Goal: Task Accomplishment & Management: Manage account settings

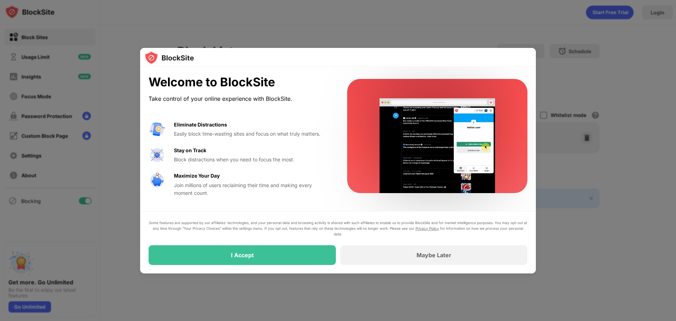
click at [619, 140] on div at bounding box center [338, 160] width 676 height 321
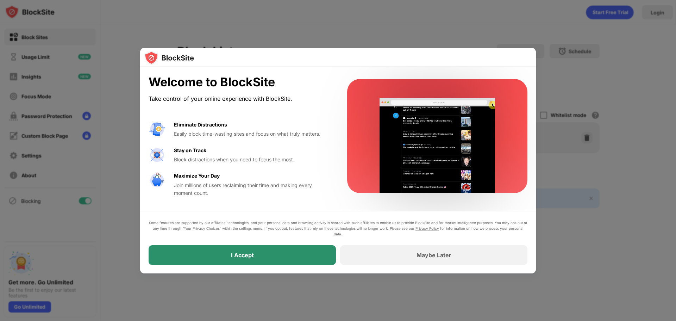
click at [259, 257] on div "I Accept" at bounding box center [242, 255] width 187 height 20
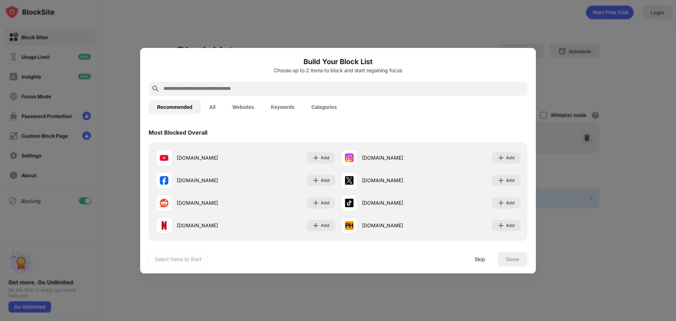
click at [495, 33] on div at bounding box center [338, 160] width 676 height 321
click at [224, 87] on input "text" at bounding box center [344, 89] width 362 height 8
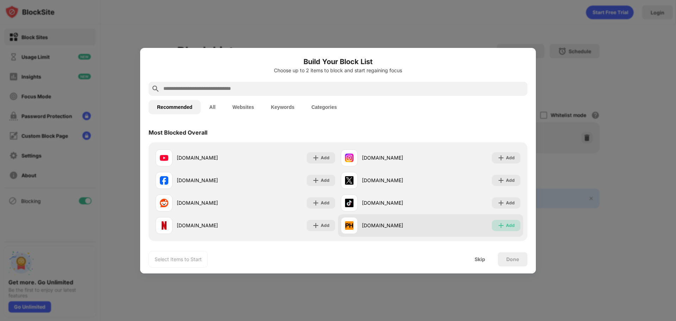
click at [506, 227] on div "Add" at bounding box center [510, 225] width 9 height 7
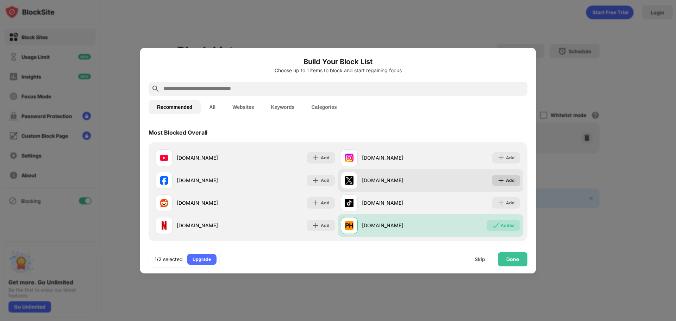
click at [508, 181] on div "Add" at bounding box center [510, 180] width 9 height 7
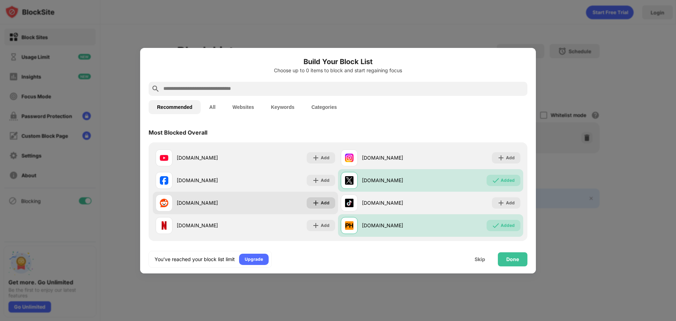
click at [322, 200] on div "Add" at bounding box center [325, 202] width 9 height 7
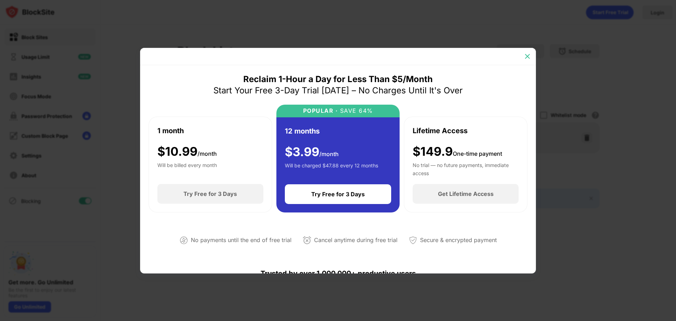
click at [532, 57] on div at bounding box center [527, 56] width 11 height 11
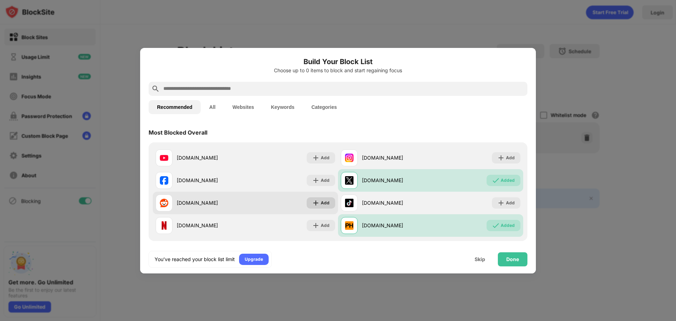
click at [321, 205] on div "Add" at bounding box center [325, 202] width 9 height 7
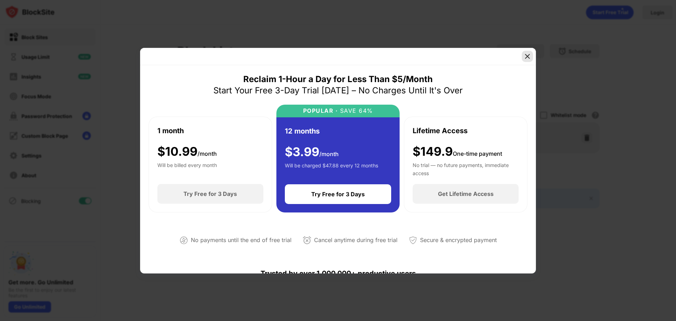
click at [532, 56] on div at bounding box center [527, 56] width 11 height 11
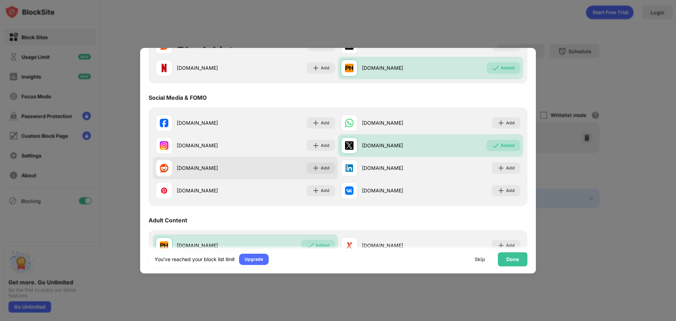
scroll to position [176, 0]
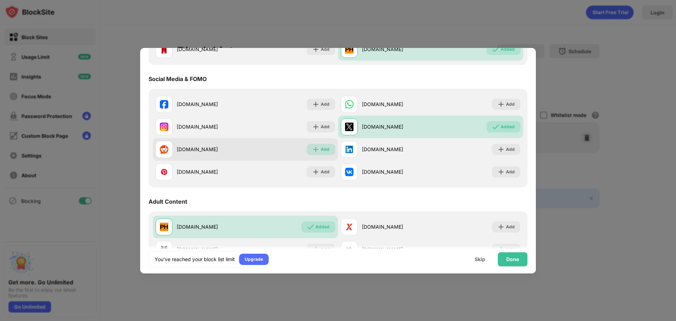
click at [321, 147] on div "Add" at bounding box center [325, 149] width 9 height 7
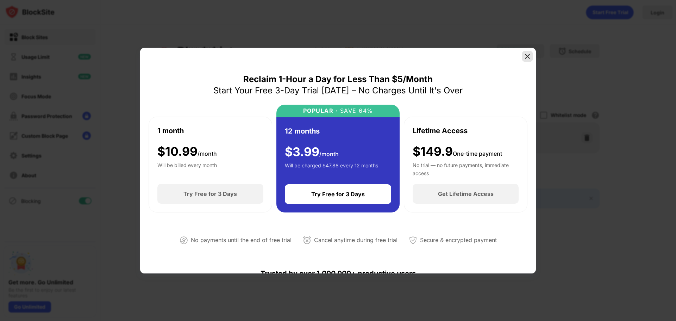
click at [527, 60] on div at bounding box center [527, 56] width 11 height 11
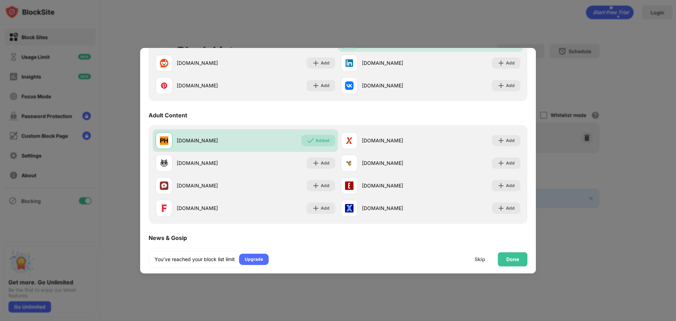
scroll to position [282, 0]
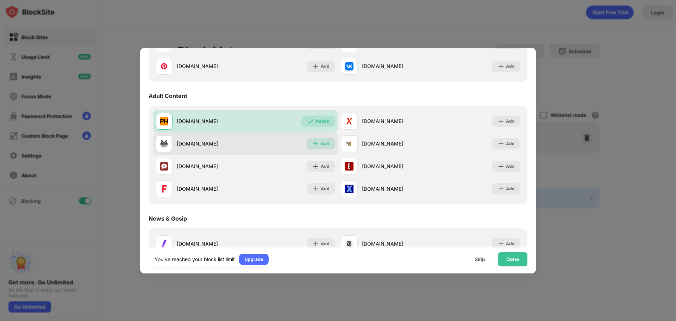
click at [318, 142] on div "Add" at bounding box center [321, 143] width 29 height 11
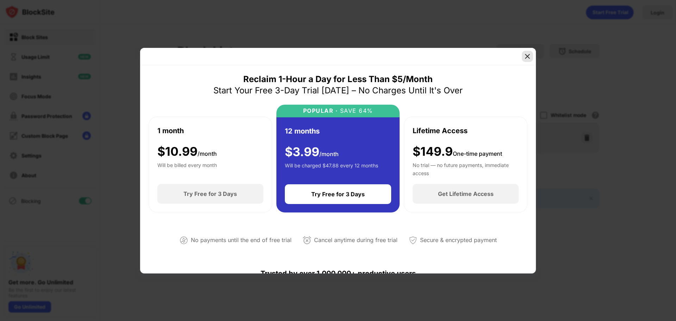
click at [526, 58] on img at bounding box center [527, 56] width 7 height 7
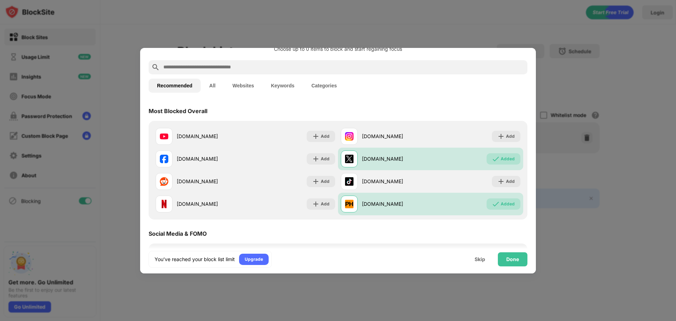
scroll to position [106, 0]
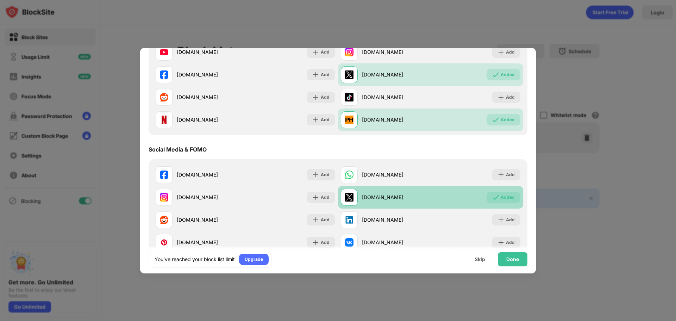
click at [501, 195] on div "Added" at bounding box center [508, 197] width 14 height 7
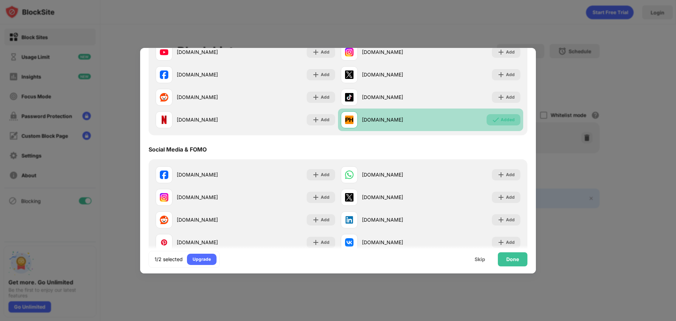
click at [501, 116] on div "Added" at bounding box center [508, 119] width 14 height 7
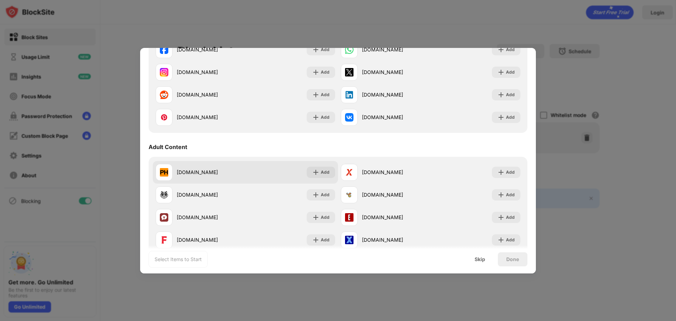
scroll to position [211, 0]
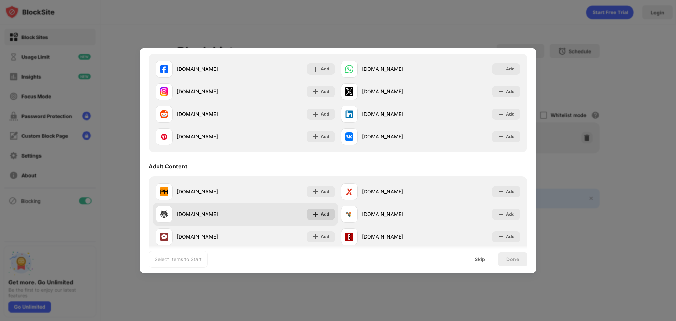
click at [312, 215] on img at bounding box center [315, 214] width 7 height 7
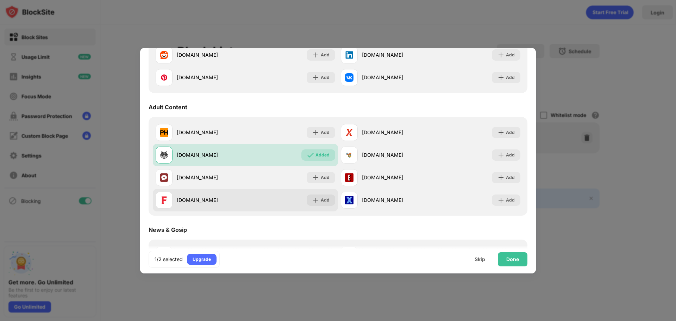
scroll to position [282, 0]
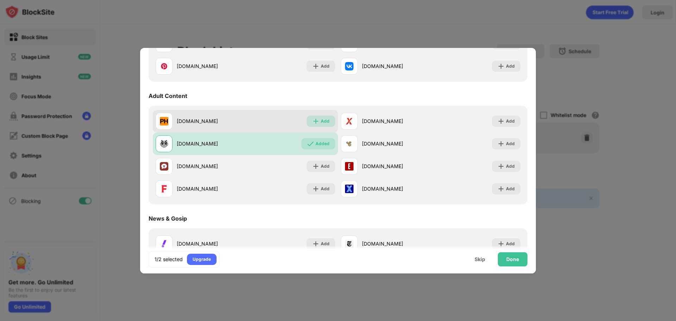
click at [321, 123] on div "Add" at bounding box center [325, 121] width 9 height 7
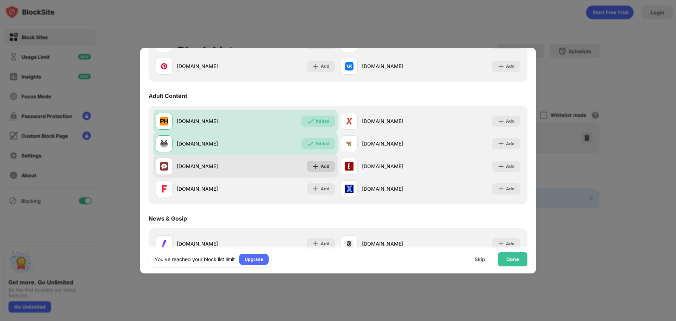
click at [317, 166] on img at bounding box center [315, 166] width 7 height 7
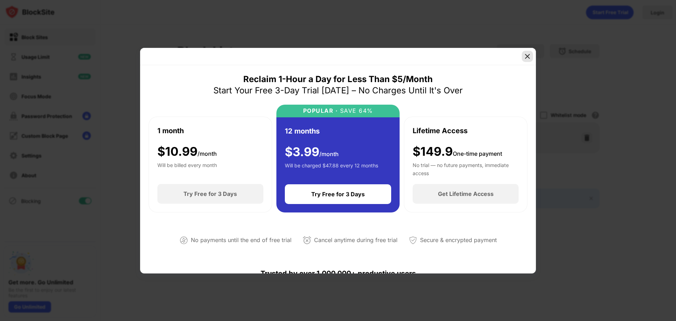
click at [528, 53] on img at bounding box center [527, 56] width 7 height 7
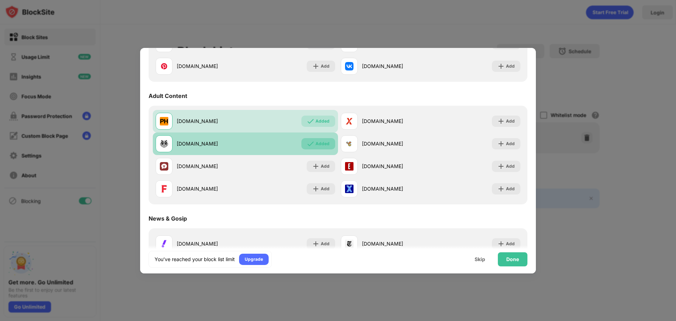
click at [312, 143] on img at bounding box center [310, 143] width 7 height 7
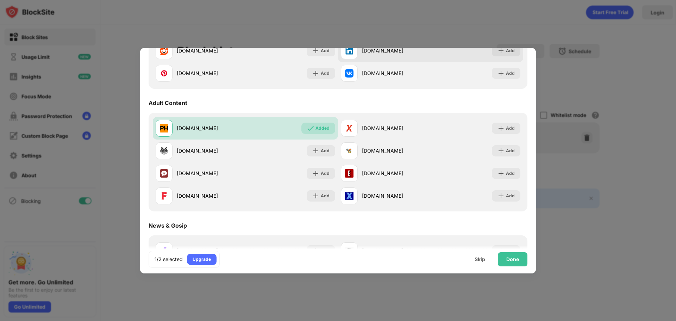
scroll to position [282, 0]
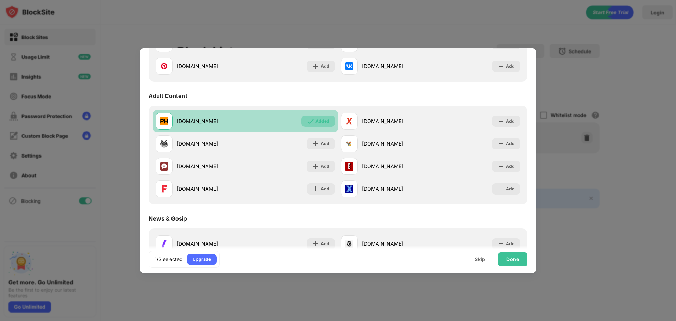
click at [318, 121] on div "Added" at bounding box center [323, 121] width 14 height 7
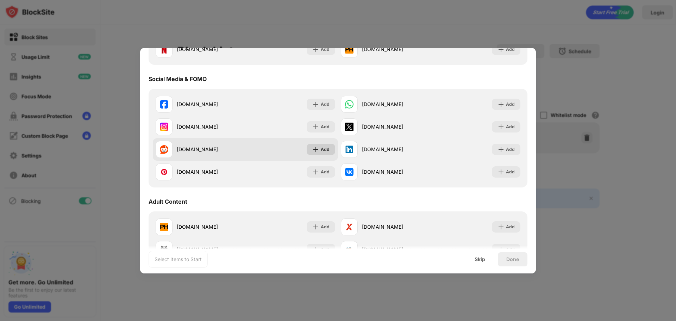
scroll to position [141, 0]
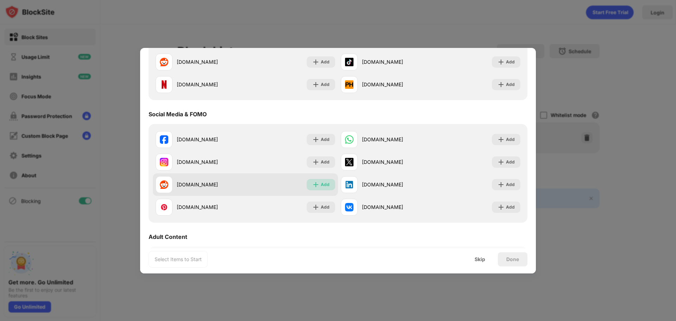
click at [322, 181] on div "Add" at bounding box center [325, 184] width 9 height 7
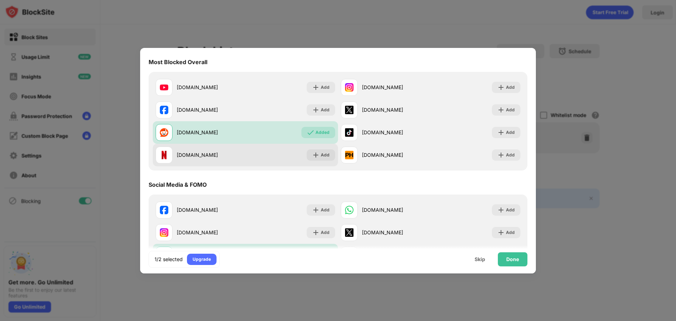
scroll to position [35, 0]
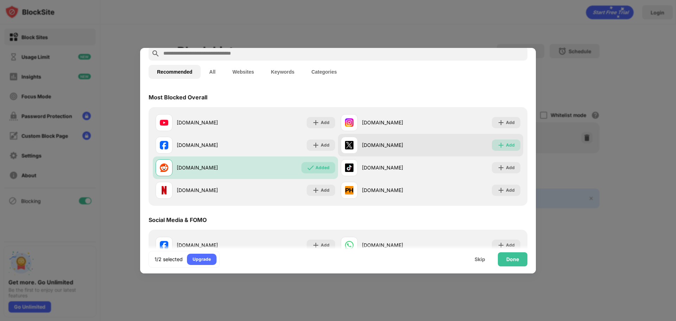
click at [506, 143] on div "Add" at bounding box center [510, 145] width 9 height 7
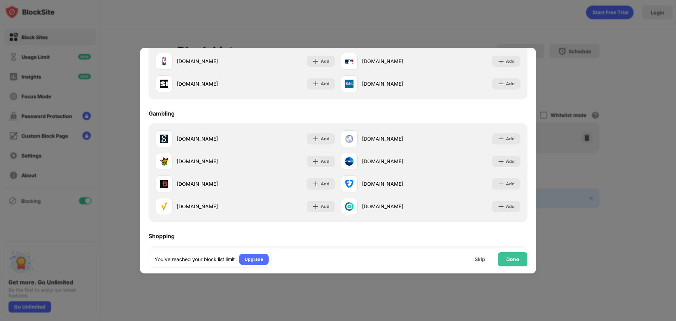
scroll to position [634, 0]
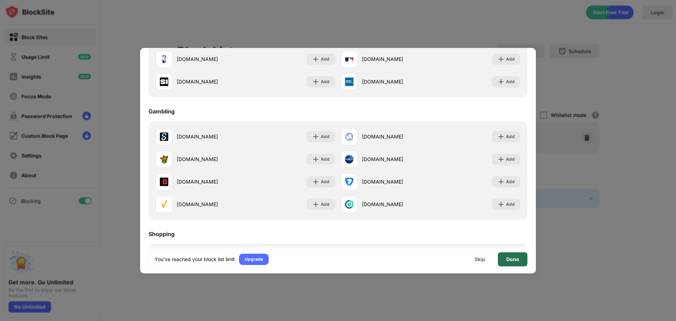
click at [513, 260] on div "Done" at bounding box center [513, 259] width 13 height 6
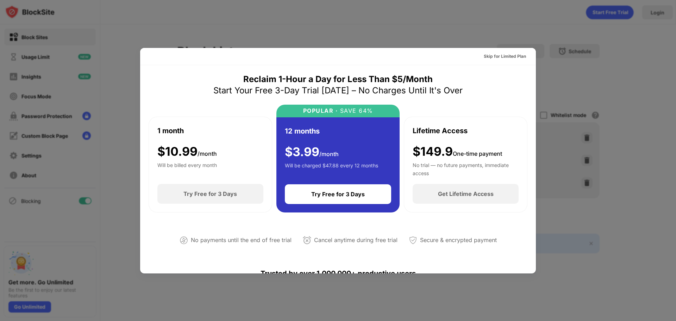
click at [376, 8] on div at bounding box center [338, 160] width 676 height 321
click at [393, 34] on div at bounding box center [338, 160] width 676 height 321
drag, startPoint x: 588, startPoint y: 216, endPoint x: 555, endPoint y: 234, distance: 37.7
click at [589, 218] on div at bounding box center [338, 160] width 676 height 321
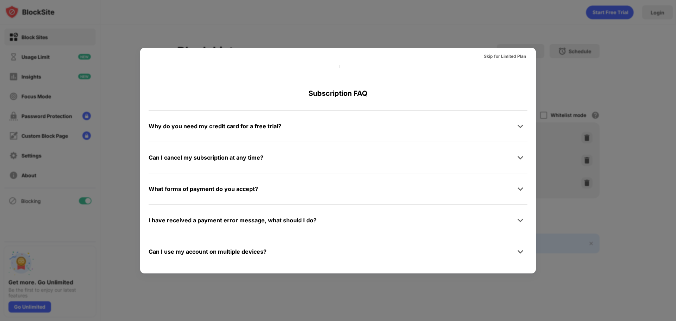
scroll to position [343, 0]
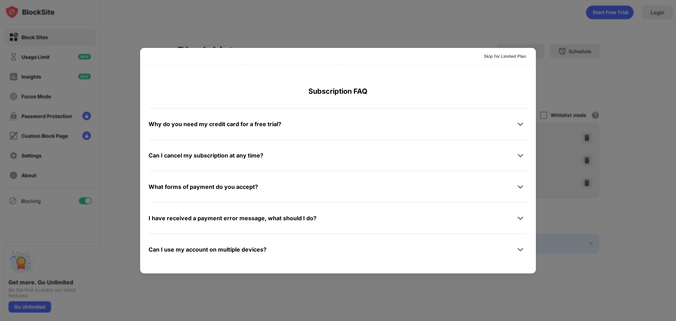
click at [593, 250] on div at bounding box center [338, 160] width 676 height 321
click at [600, 110] on div at bounding box center [338, 160] width 676 height 321
click at [430, 37] on div at bounding box center [338, 160] width 676 height 321
click at [117, 184] on div at bounding box center [338, 160] width 676 height 321
drag, startPoint x: 117, startPoint y: 184, endPoint x: 368, endPoint y: 82, distance: 270.9
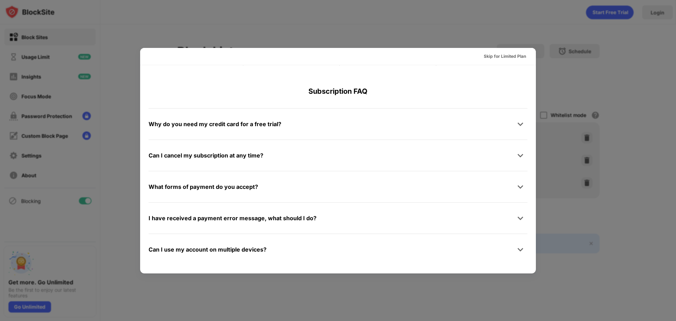
click at [138, 181] on div at bounding box center [338, 160] width 676 height 321
click at [501, 52] on div "Skip for Limited Plan" at bounding box center [505, 56] width 54 height 11
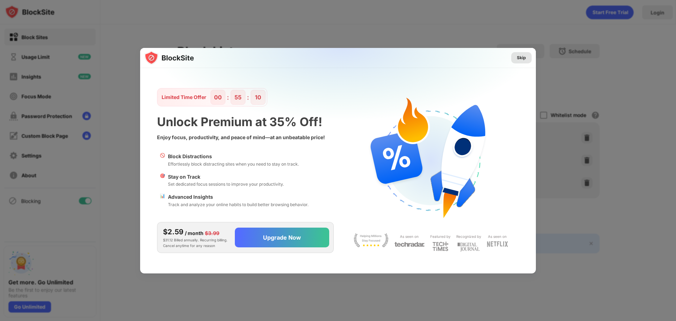
click at [526, 55] on div "Skip" at bounding box center [521, 57] width 9 height 7
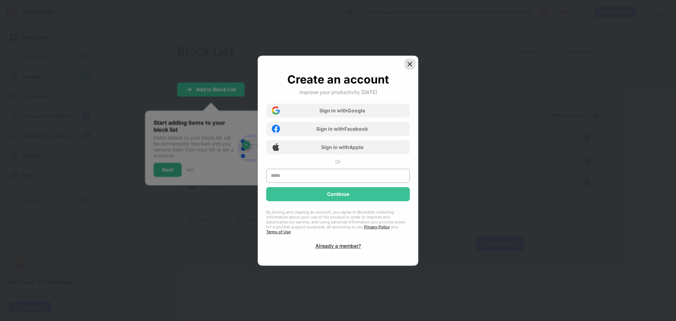
click at [414, 68] on div at bounding box center [409, 63] width 11 height 11
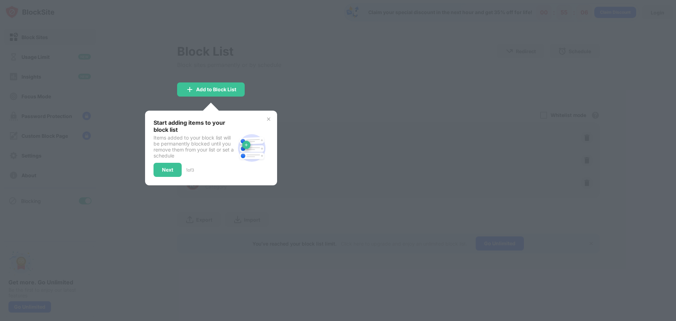
click at [264, 121] on div "Start adding items to your block list Items added to your block list will be pe…" at bounding box center [211, 148] width 115 height 58
click at [269, 119] on img at bounding box center [269, 119] width 6 height 6
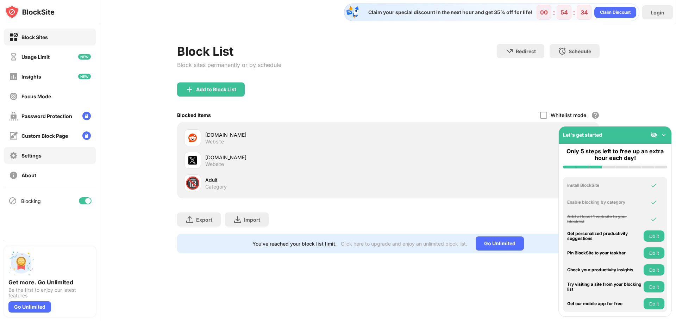
click at [56, 156] on div "Settings" at bounding box center [50, 155] width 92 height 17
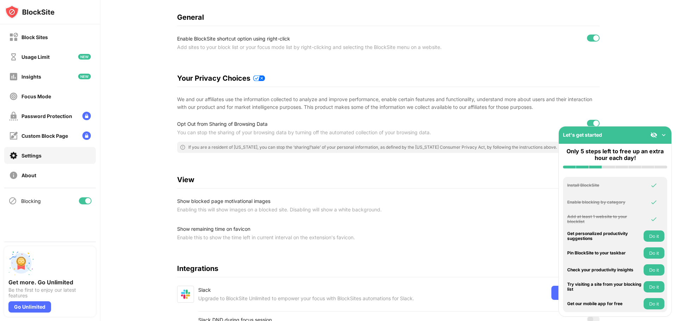
scroll to position [70, 0]
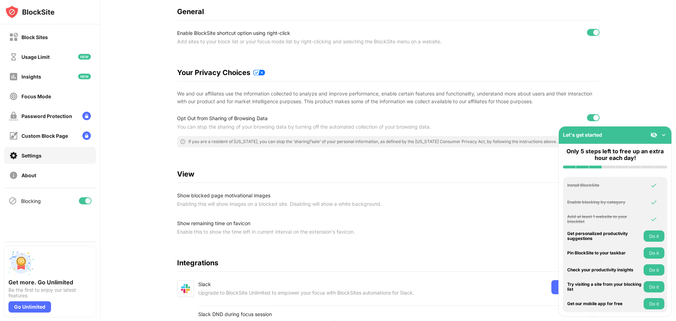
click at [664, 136] on img at bounding box center [663, 134] width 7 height 7
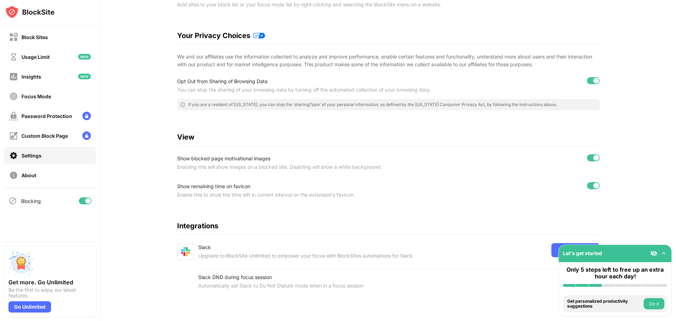
scroll to position [113, 0]
click at [666, 255] on img at bounding box center [663, 253] width 7 height 7
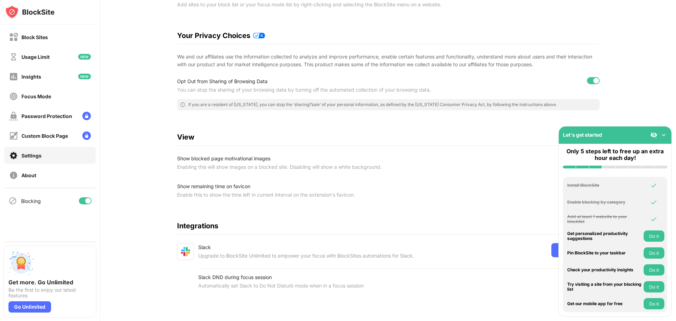
click at [664, 134] on img at bounding box center [663, 134] width 7 height 7
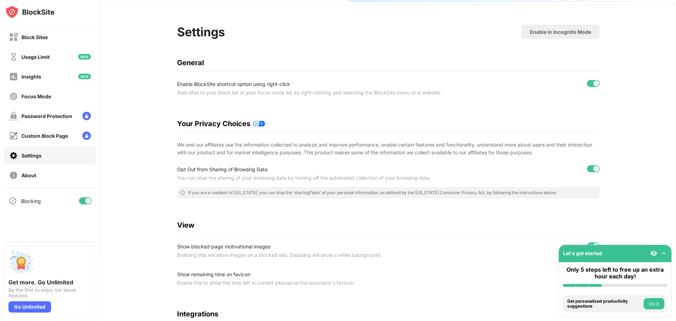
scroll to position [0, 0]
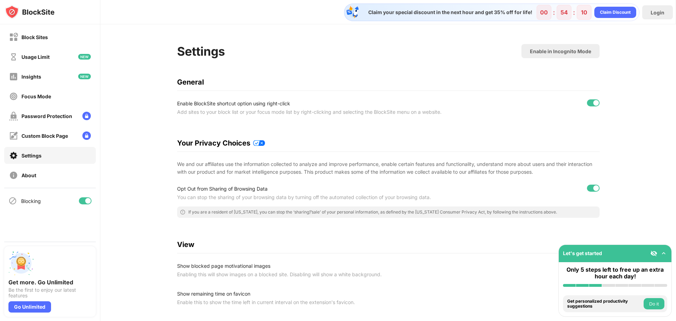
click at [32, 13] on img at bounding box center [30, 12] width 50 height 14
click at [45, 14] on img at bounding box center [30, 12] width 50 height 14
click at [37, 11] on img at bounding box center [30, 12] width 50 height 14
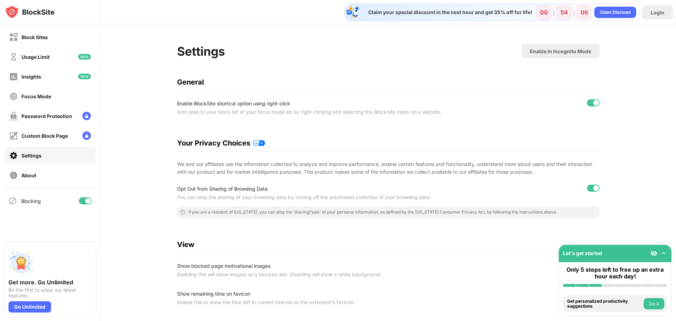
click at [37, 11] on img at bounding box center [30, 12] width 50 height 14
click at [39, 33] on div "Block Sites" at bounding box center [28, 37] width 39 height 9
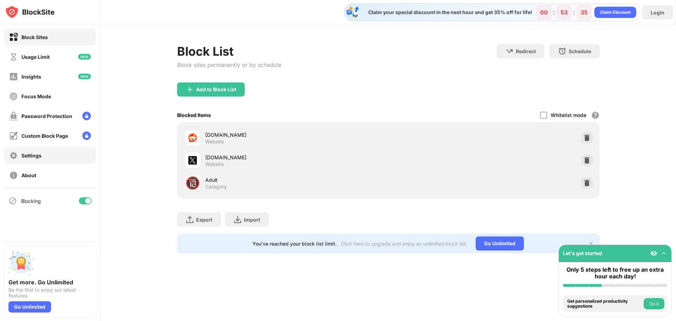
click at [34, 151] on div "Settings" at bounding box center [25, 155] width 32 height 9
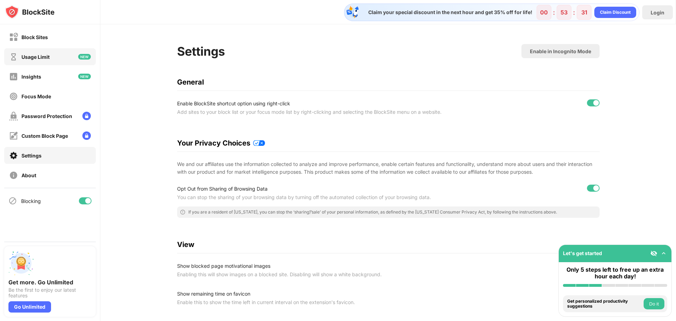
click at [60, 61] on div "Usage Limit" at bounding box center [50, 56] width 92 height 17
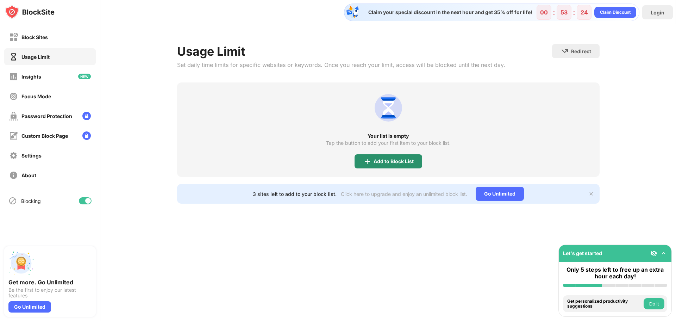
click at [383, 163] on div "Add to Block List" at bounding box center [394, 162] width 40 height 6
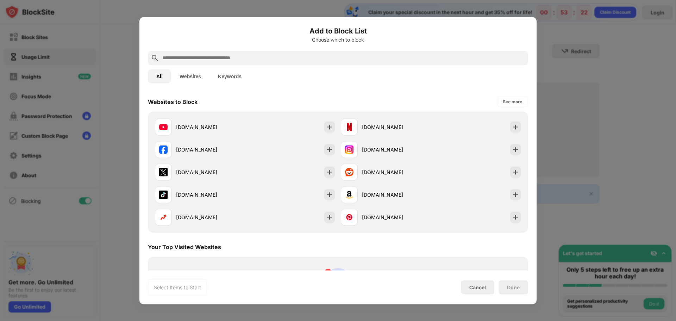
click at [607, 94] on div at bounding box center [338, 160] width 676 height 321
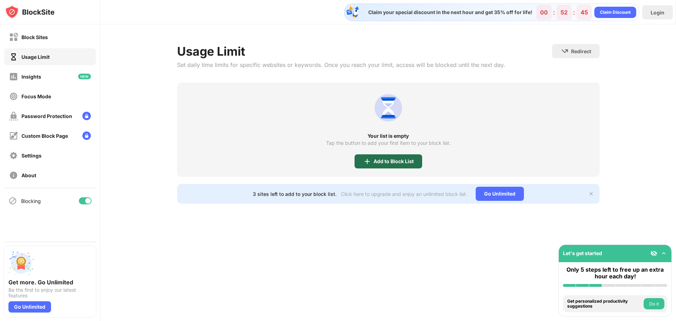
click at [372, 163] on div "Add to Block List" at bounding box center [389, 161] width 68 height 14
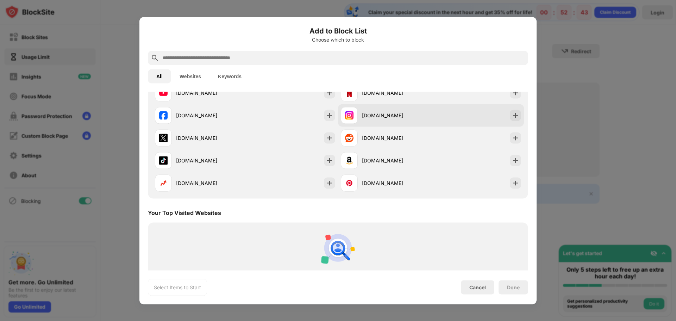
scroll to position [35, 0]
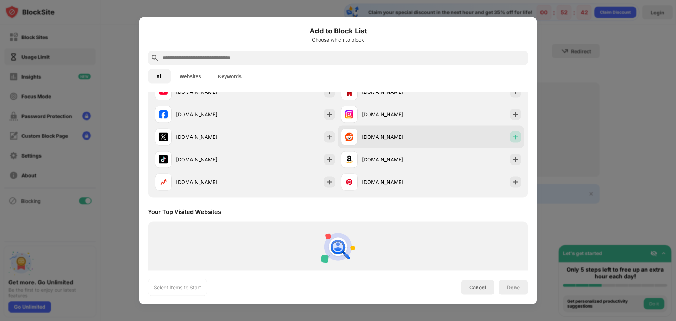
click at [515, 138] on div at bounding box center [515, 136] width 11 height 11
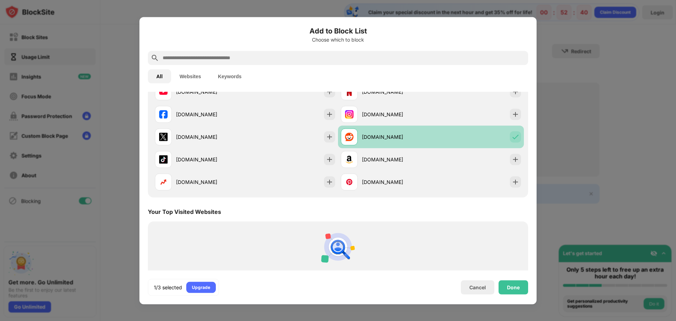
scroll to position [70, 0]
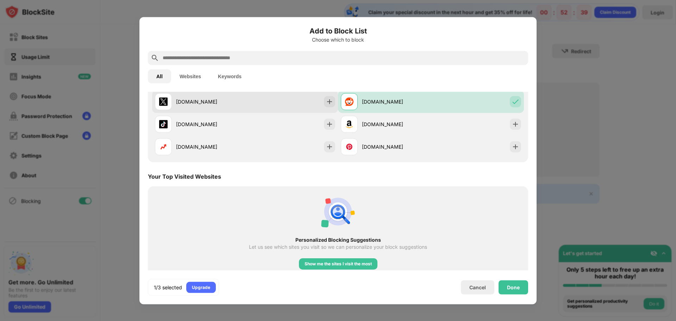
click at [326, 107] on div "[DOMAIN_NAME]" at bounding box center [245, 101] width 186 height 23
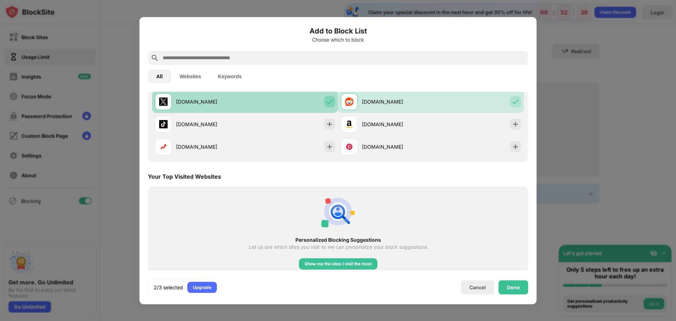
click at [330, 105] on img at bounding box center [329, 101] width 7 height 7
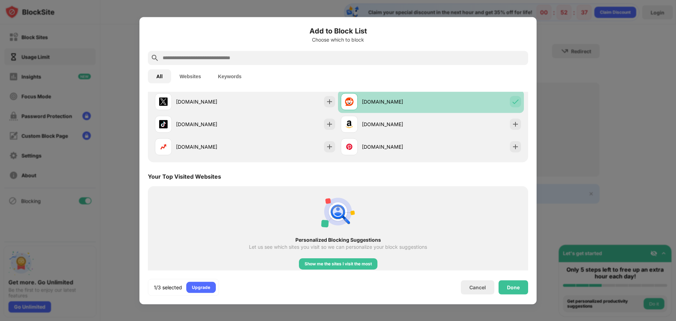
click at [499, 101] on div "[DOMAIN_NAME]" at bounding box center [431, 101] width 186 height 23
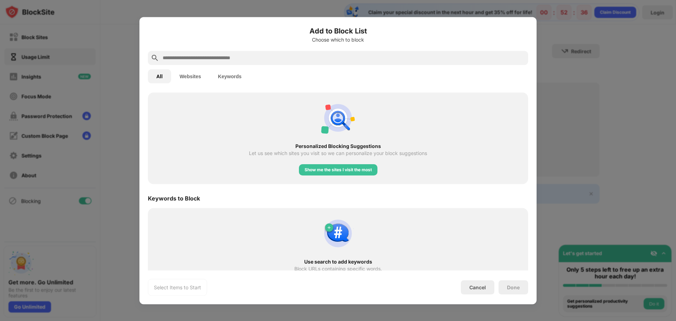
scroll to position [174, 0]
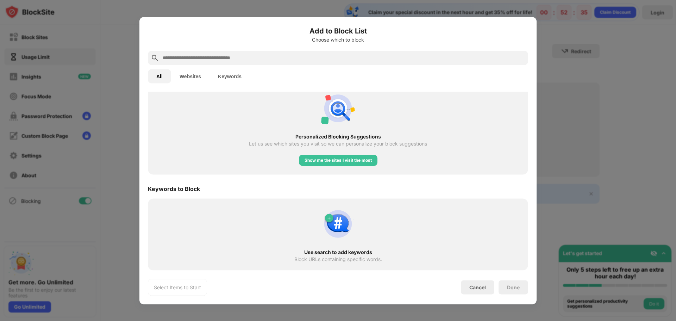
click at [579, 73] on div at bounding box center [338, 160] width 676 height 321
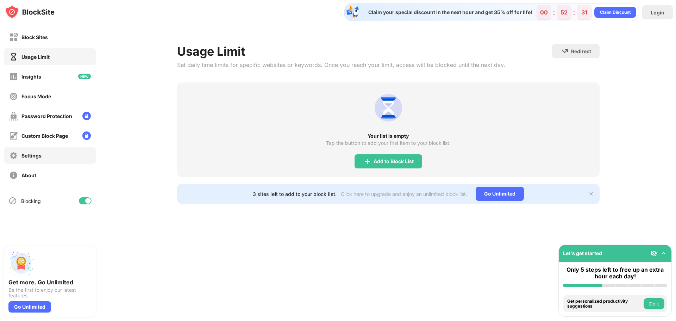
click at [26, 157] on div "Settings" at bounding box center [31, 156] width 20 height 6
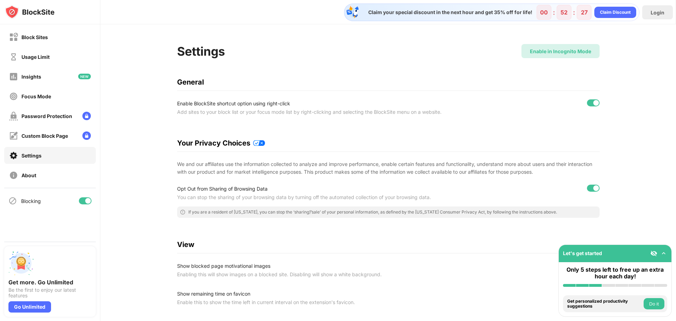
click at [564, 50] on div "Enable in Incognito Mode" at bounding box center [560, 51] width 61 height 6
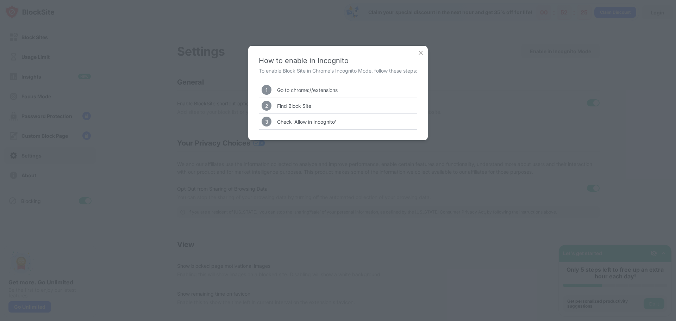
click at [422, 54] on img at bounding box center [420, 52] width 7 height 7
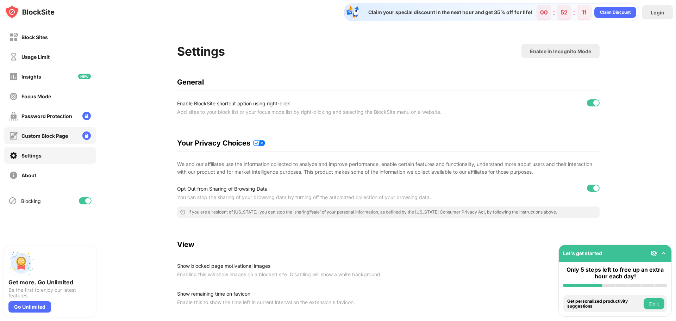
click at [36, 133] on div "Custom Block Page" at bounding box center [44, 136] width 46 height 6
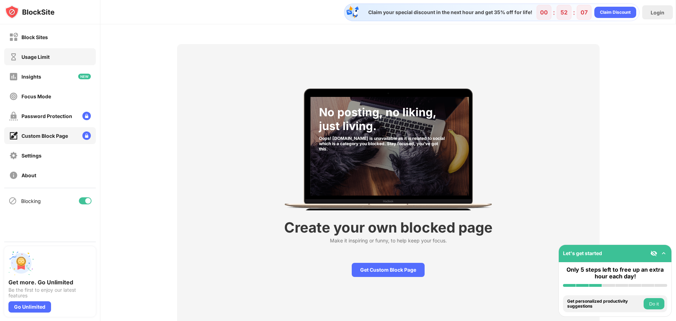
click at [52, 58] on div "Usage Limit" at bounding box center [50, 56] width 92 height 17
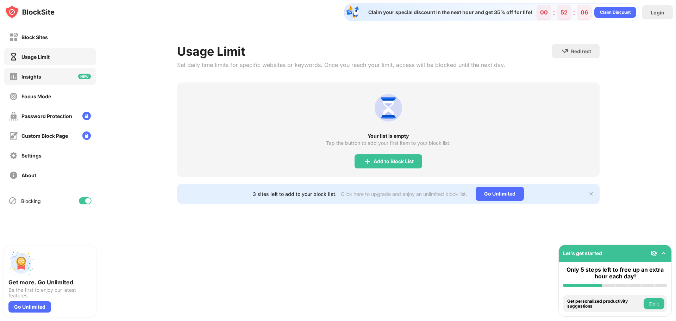
click at [63, 78] on div "Insights" at bounding box center [50, 76] width 92 height 17
